Goal: Task Accomplishment & Management: Manage account settings

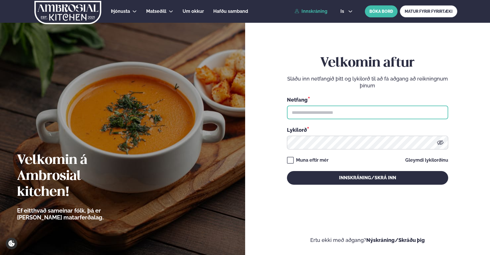
click at [326, 113] on input "text" at bounding box center [367, 113] width 161 height 14
type input "**********"
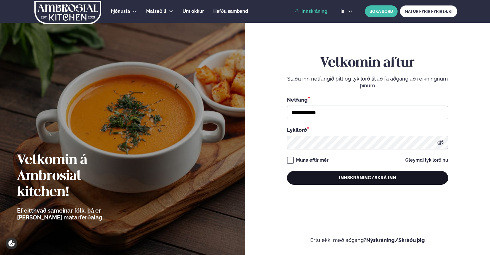
click at [358, 179] on button "Innskráning/Skrá inn" at bounding box center [367, 178] width 161 height 14
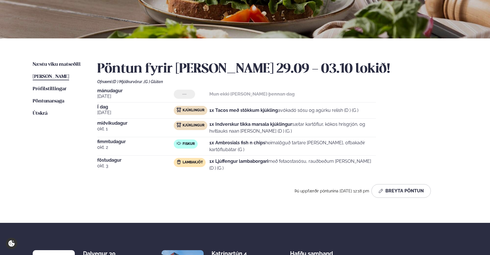
scroll to position [165, 0]
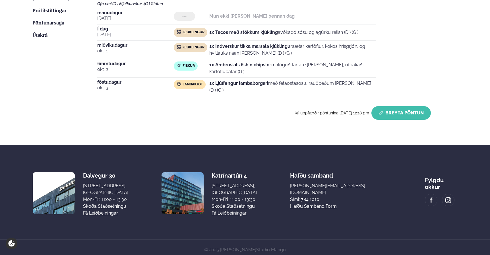
click at [408, 112] on button "Breyta Pöntun" at bounding box center [400, 113] width 59 height 14
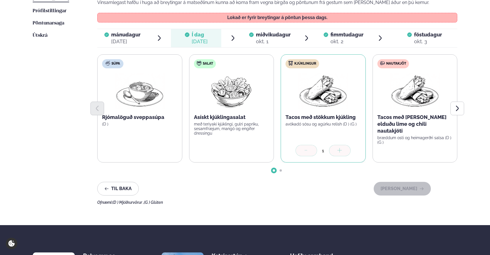
click at [269, 38] on div "okt. 1" at bounding box center [273, 41] width 35 height 7
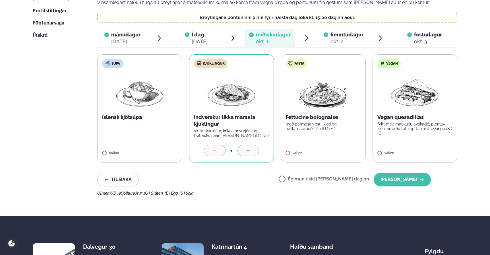
click at [353, 32] on span "fimmtudagur" at bounding box center [347, 35] width 33 height 6
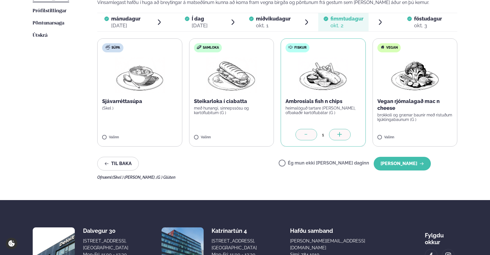
click at [308, 132] on icon at bounding box center [307, 135] width 6 height 6
click at [324, 163] on label "Ég mun ekki [PERSON_NAME] daginn" at bounding box center [324, 164] width 90 height 6
click at [399, 167] on button "[PERSON_NAME]" at bounding box center [402, 164] width 57 height 14
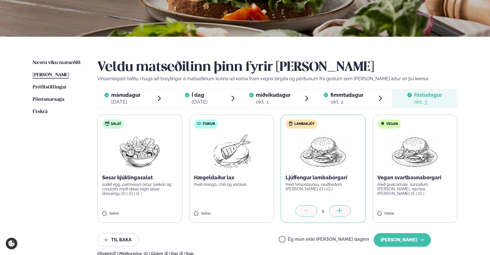
scroll to position [0, 0]
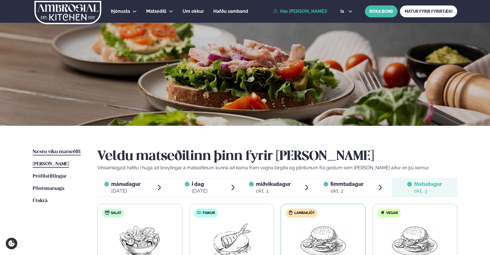
click at [55, 150] on span "Næstu viku matseðill" at bounding box center [57, 151] width 48 height 5
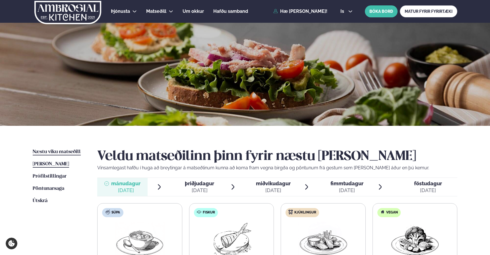
click at [59, 163] on span "[PERSON_NAME]" at bounding box center [51, 164] width 36 height 5
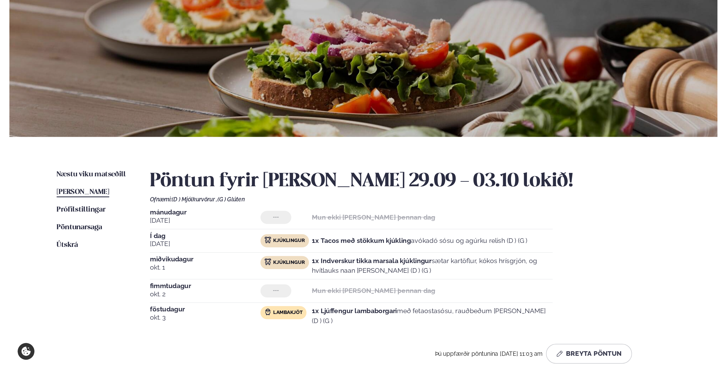
scroll to position [31, 0]
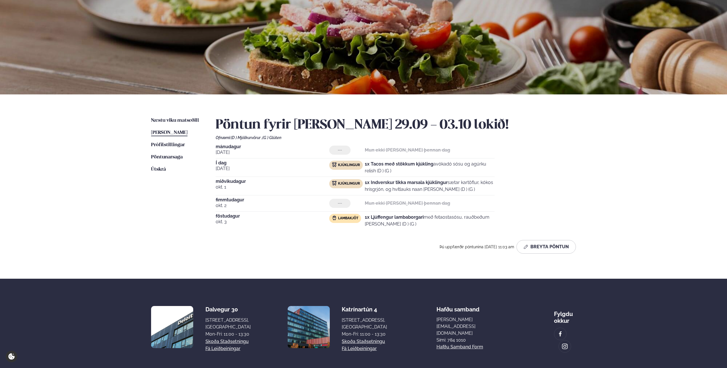
click at [296, 233] on div "Pöntun fyrir [PERSON_NAME] 29.09 - 03.10 lokið! Ofnæmi: (D ) Mjólkurvörur , (G …" at bounding box center [396, 185] width 360 height 137
click at [490, 152] on div "Þjónusta Hádegismatur fyrir fyrirtæki Fyrirtækja veitingar Einkapartý Matseðill…" at bounding box center [363, 183] width 727 height 428
